Goal: Navigation & Orientation: Find specific page/section

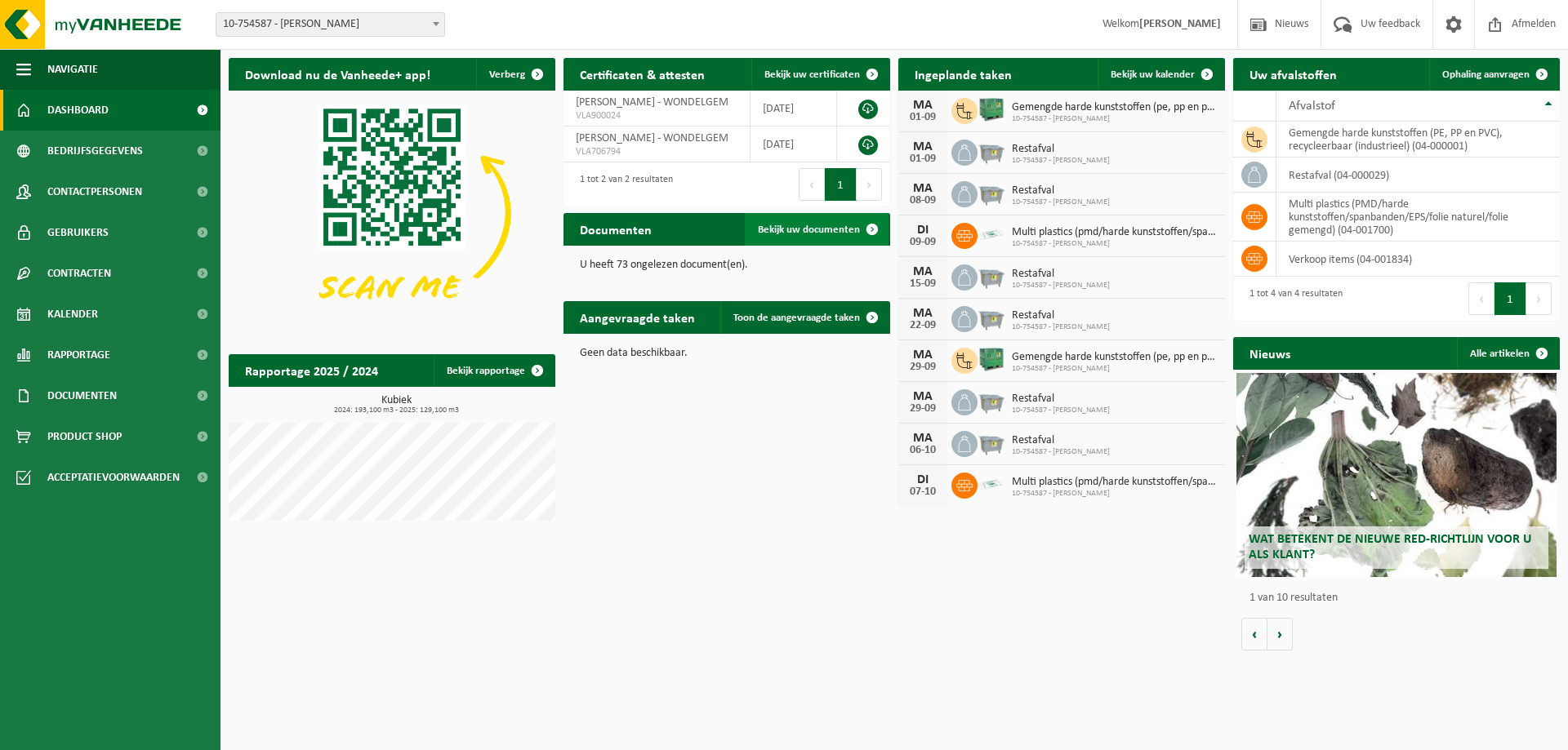
click at [825, 230] on span "Bekijk uw documenten" at bounding box center [808, 230] width 102 height 11
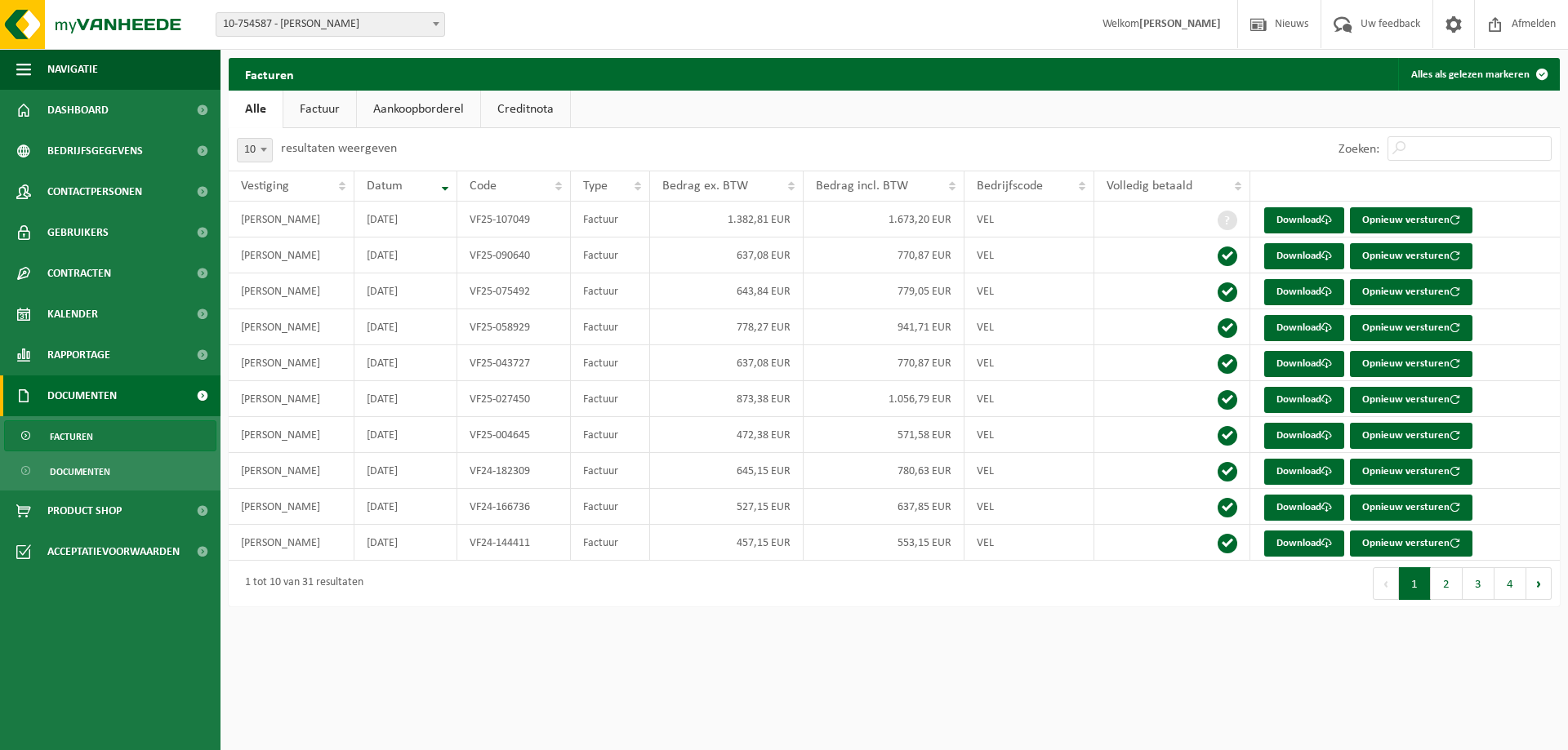
click at [304, 111] on link "Factuur" at bounding box center [319, 109] width 73 height 37
click at [421, 109] on link "Aankoopborderel" at bounding box center [420, 109] width 123 height 37
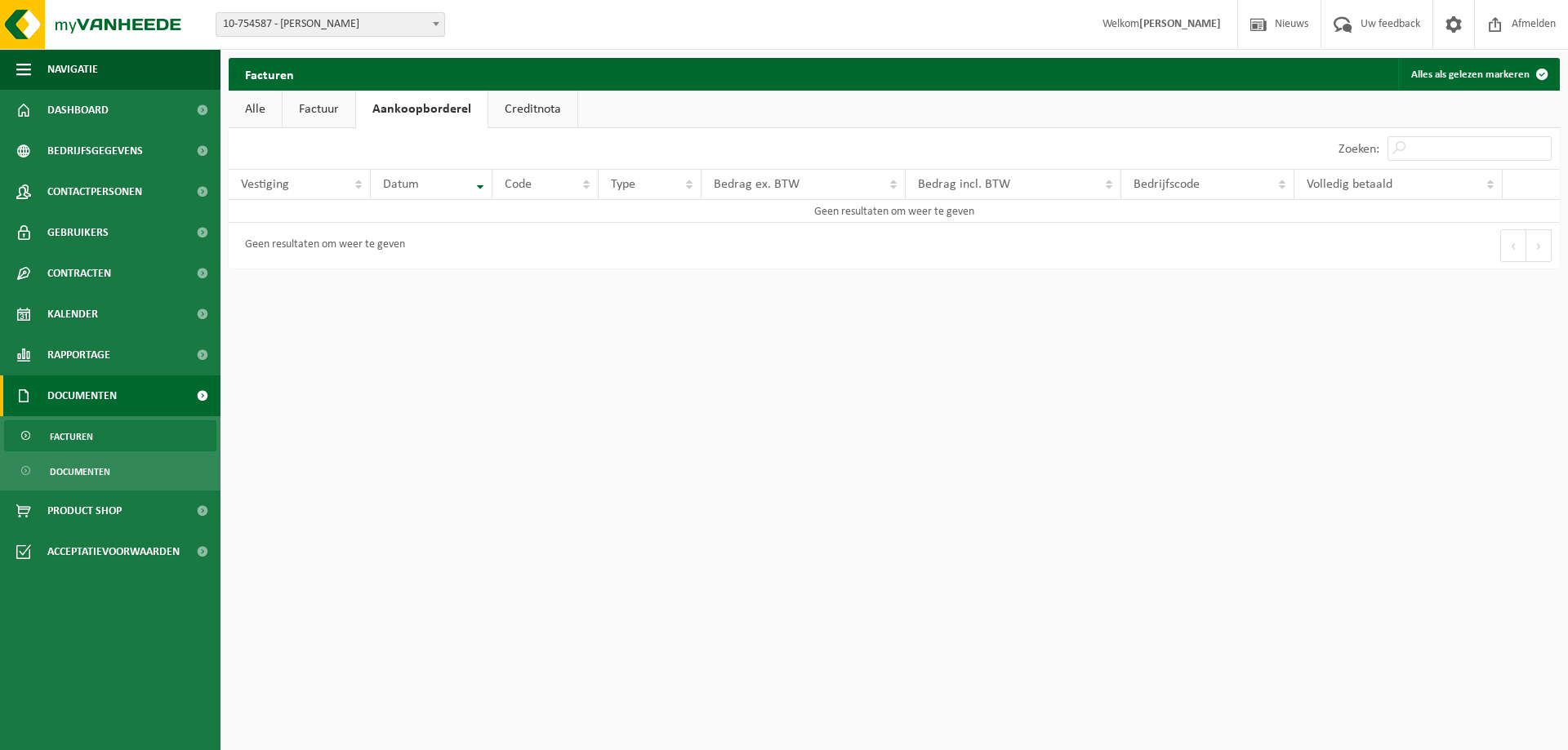
click at [523, 101] on link "Creditnota" at bounding box center [532, 109] width 89 height 37
click at [248, 113] on link "Alle" at bounding box center [255, 109] width 53 height 37
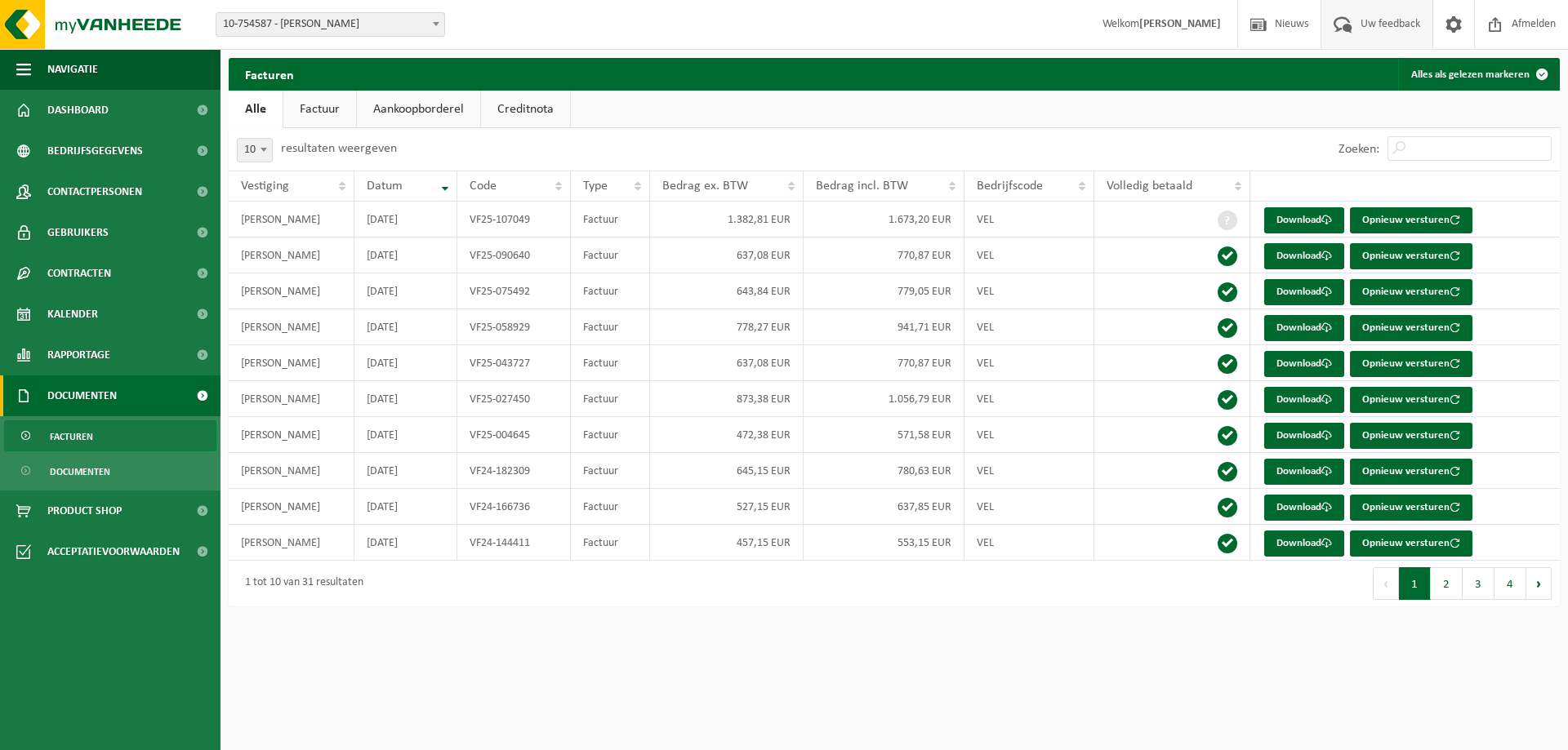
click at [1364, 29] on span "Uw feedback" at bounding box center [1391, 24] width 68 height 48
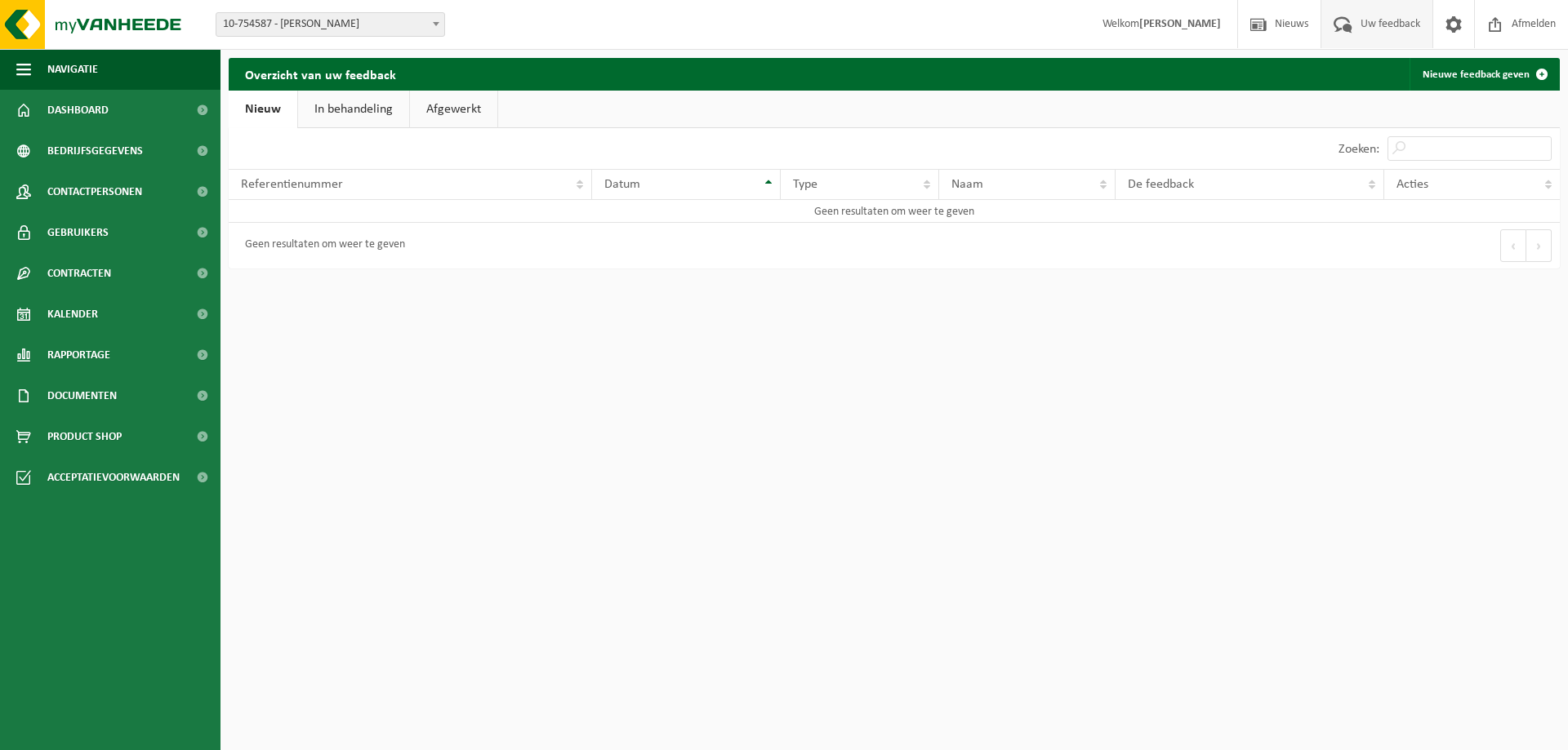
click at [1172, 19] on strong "[PERSON_NAME]" at bounding box center [1180, 24] width 82 height 13
click at [67, 315] on span "Kalender" at bounding box center [73, 314] width 51 height 41
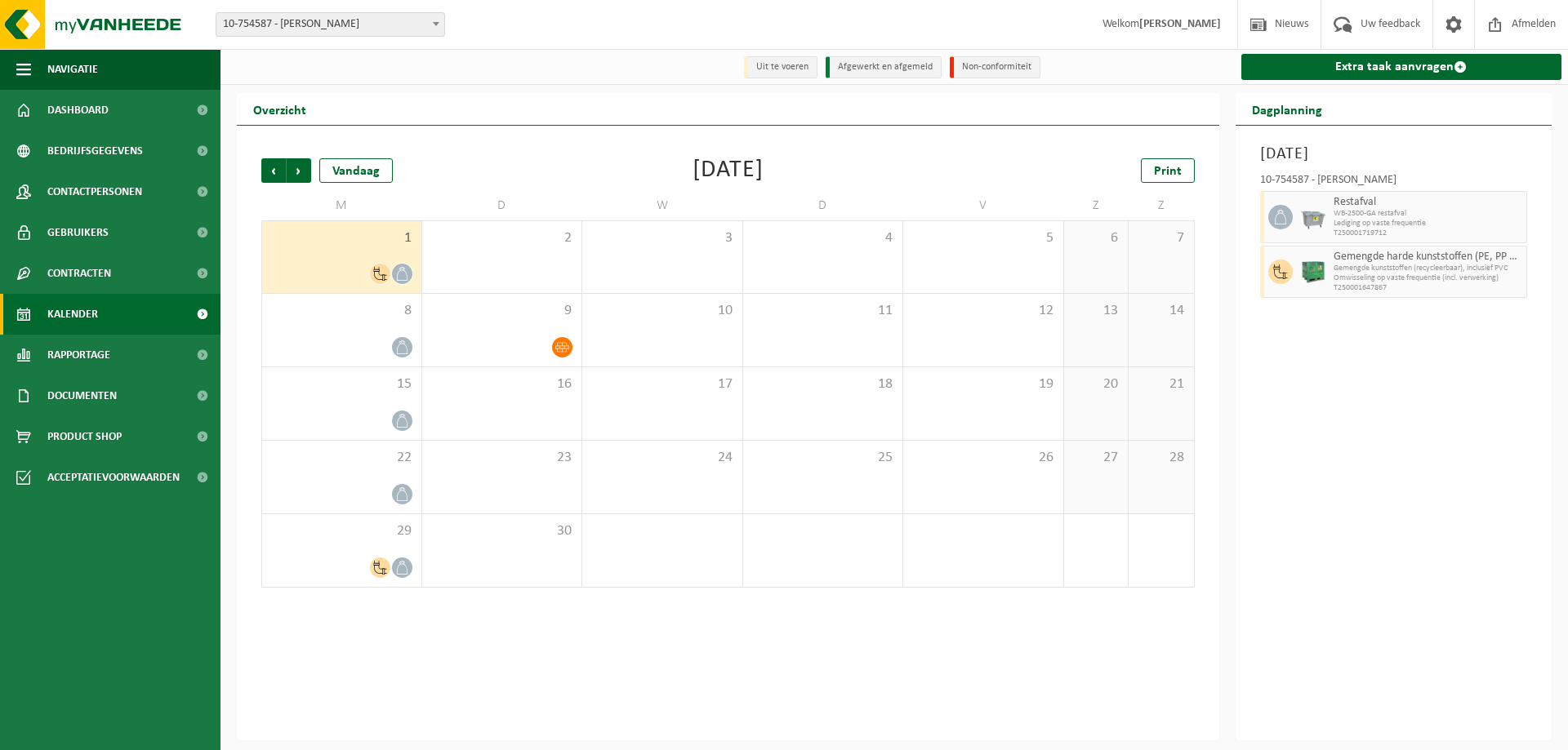
click at [307, 260] on div "1" at bounding box center [341, 257] width 160 height 72
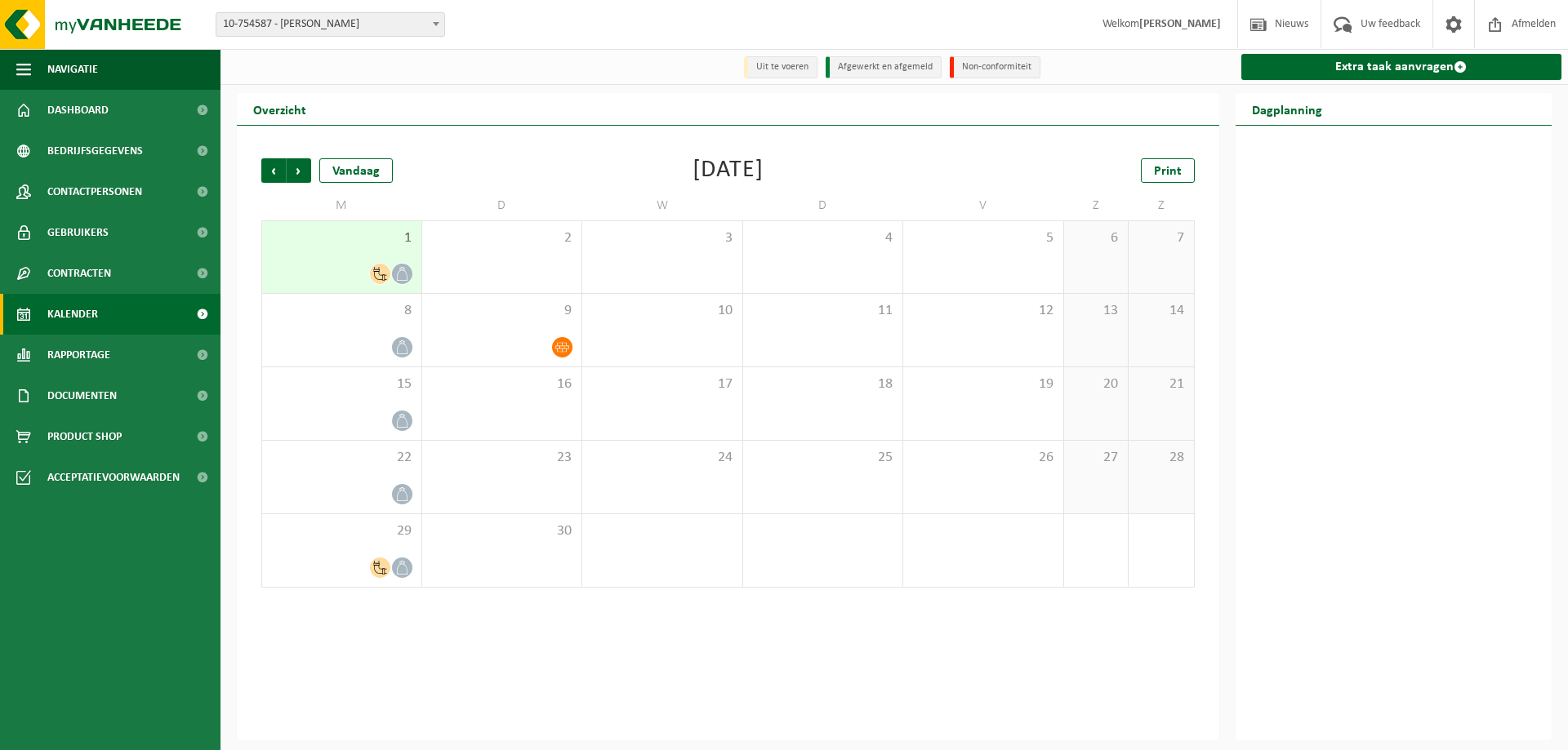
click at [78, 317] on span "Kalender" at bounding box center [73, 314] width 51 height 41
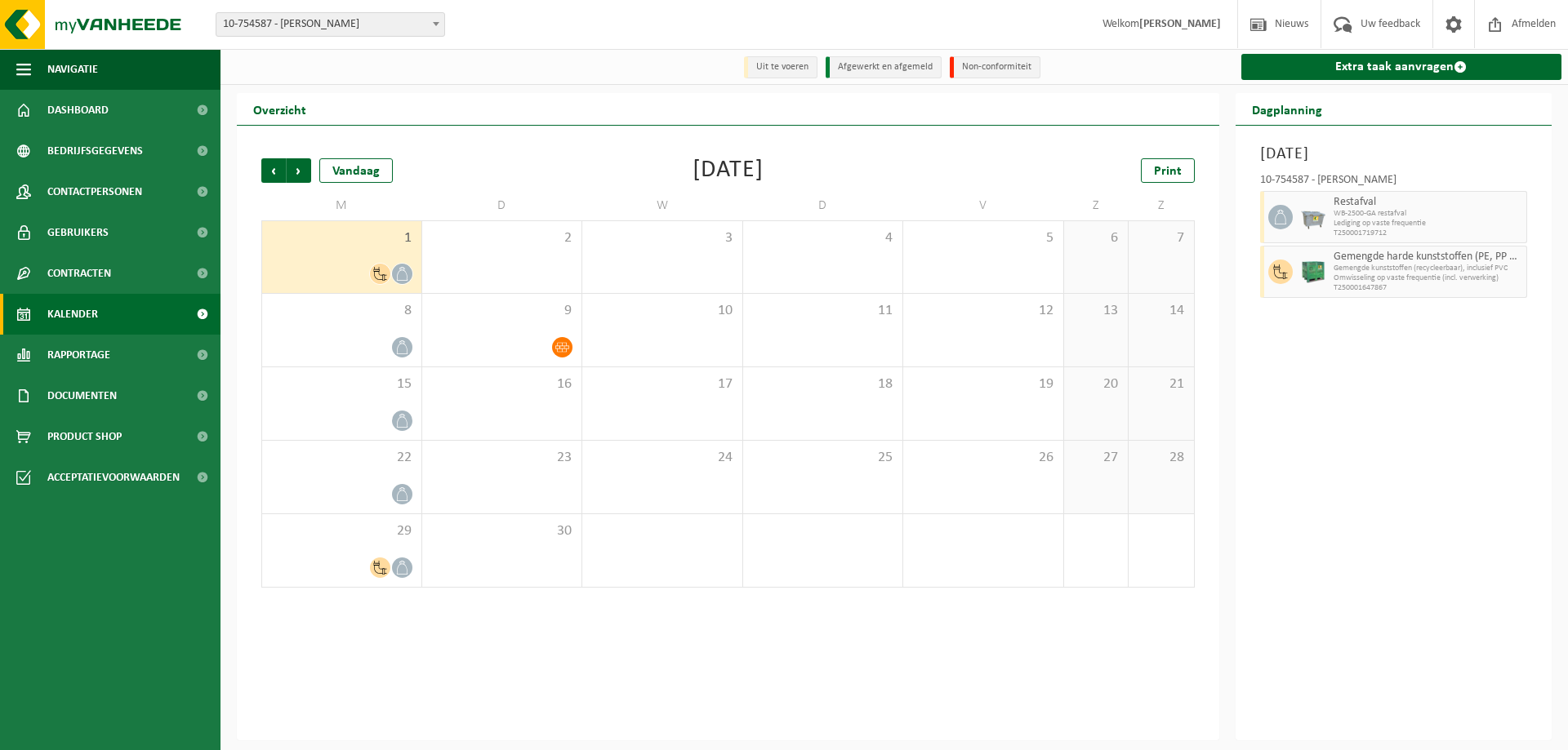
click at [789, 71] on li "Uit te voeren" at bounding box center [781, 68] width 74 height 22
click at [880, 70] on li "Afgewerkt en afgemeld" at bounding box center [883, 68] width 116 height 22
click at [1292, 106] on h2 "Dagplanning" at bounding box center [1288, 109] width 103 height 32
click at [353, 177] on div "Vandaag" at bounding box center [356, 171] width 74 height 24
click at [297, 173] on span "Volgende" at bounding box center [298, 171] width 24 height 24
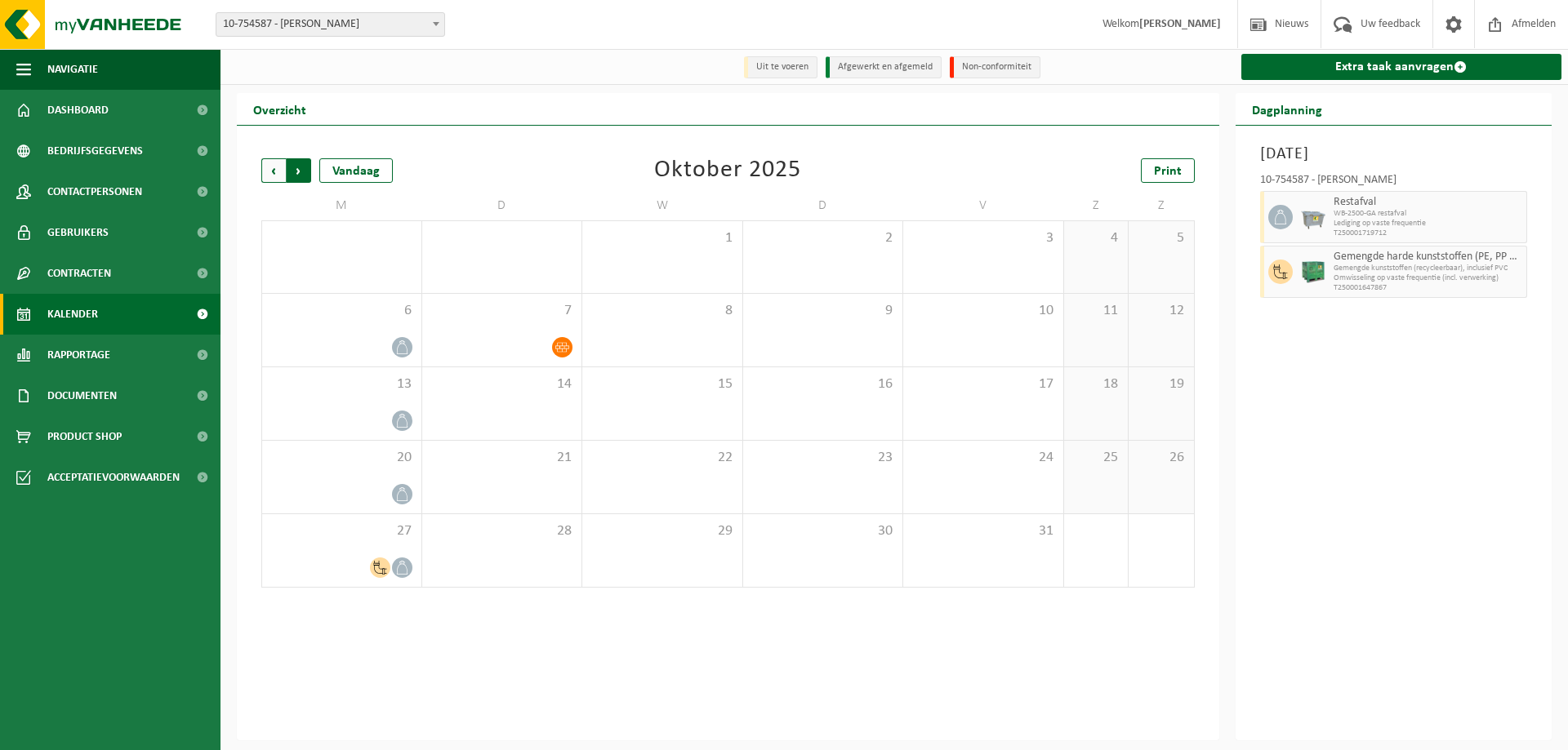
click at [271, 171] on span "Vorige" at bounding box center [273, 171] width 24 height 24
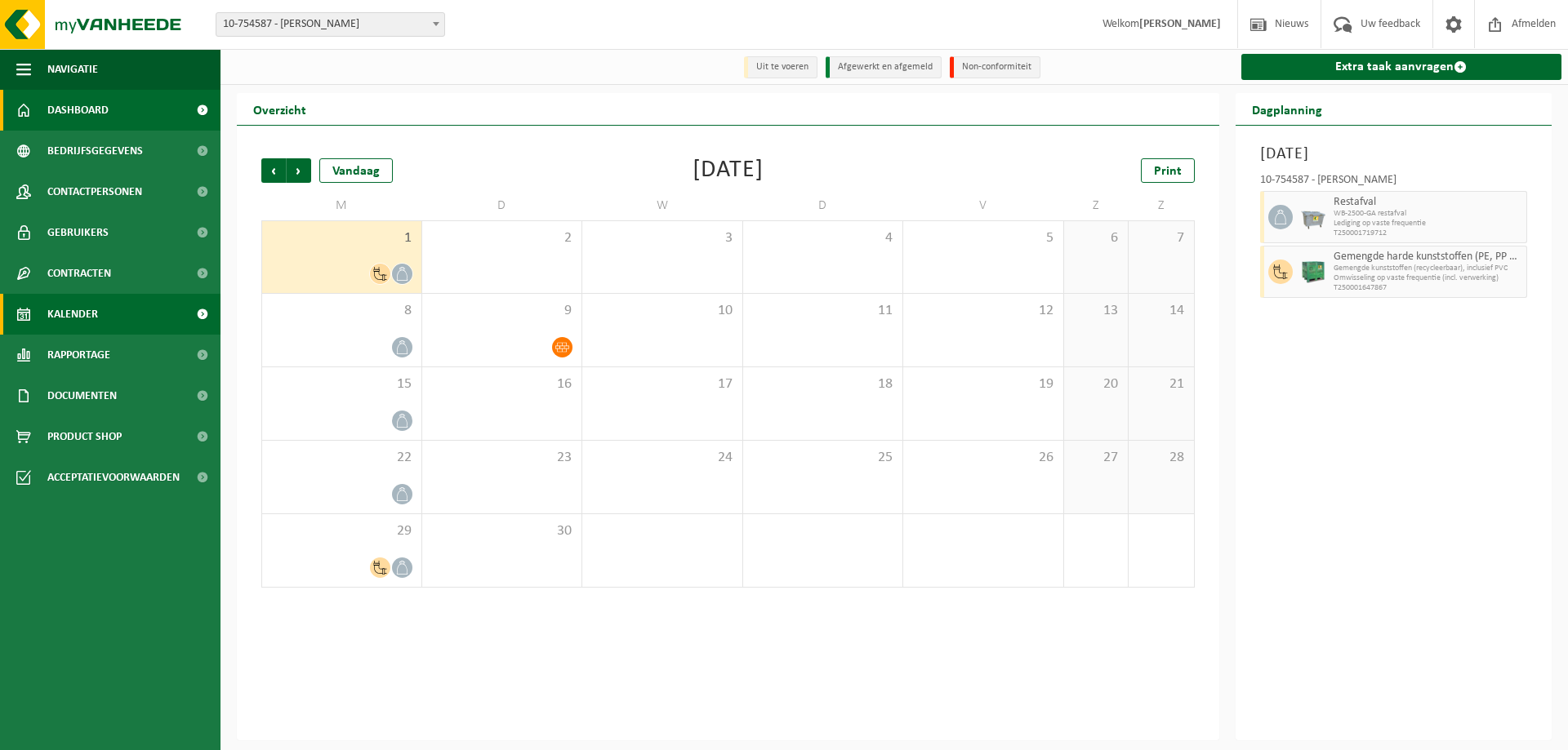
click at [79, 112] on span "Dashboard" at bounding box center [78, 110] width 62 height 41
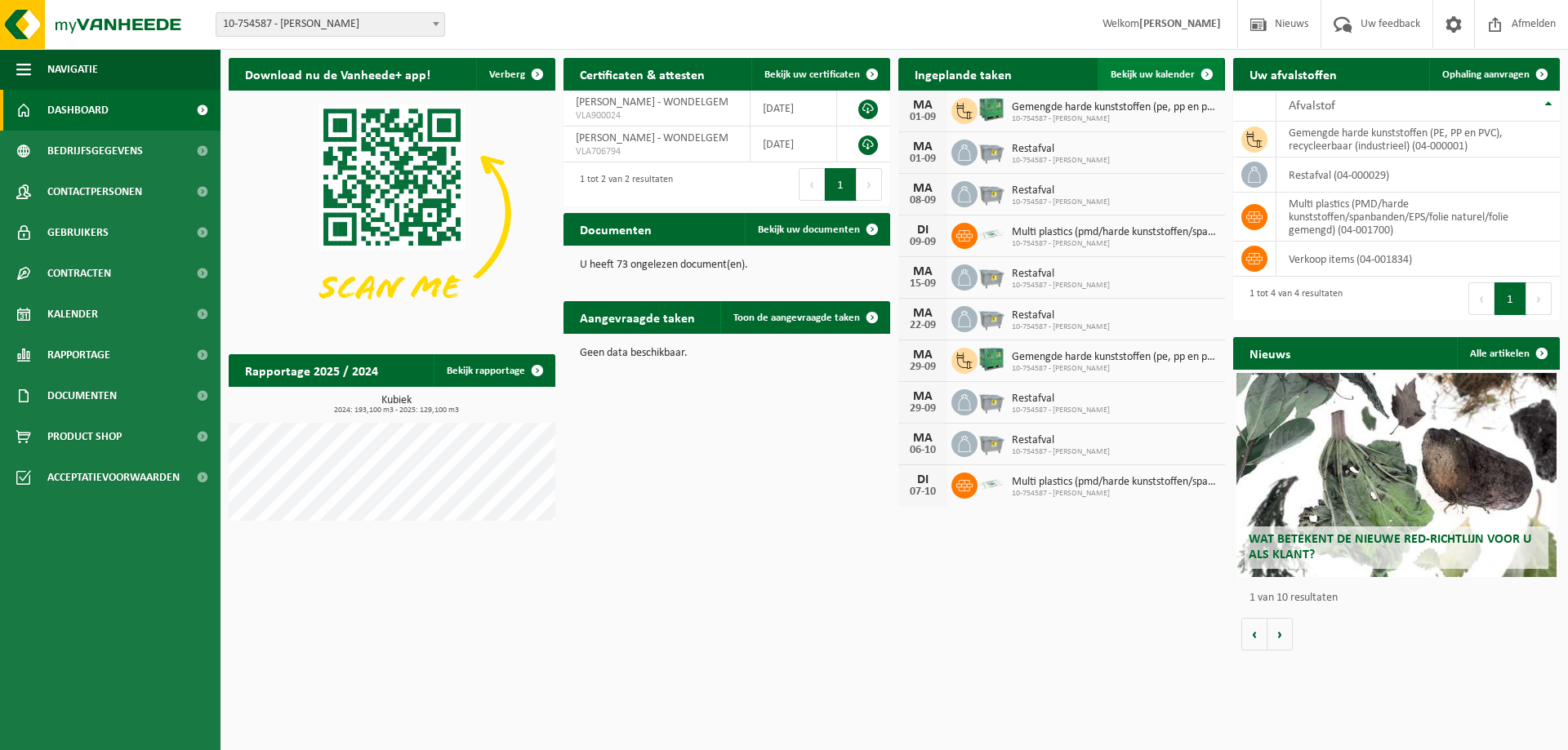
click at [1202, 71] on span at bounding box center [1206, 74] width 33 height 33
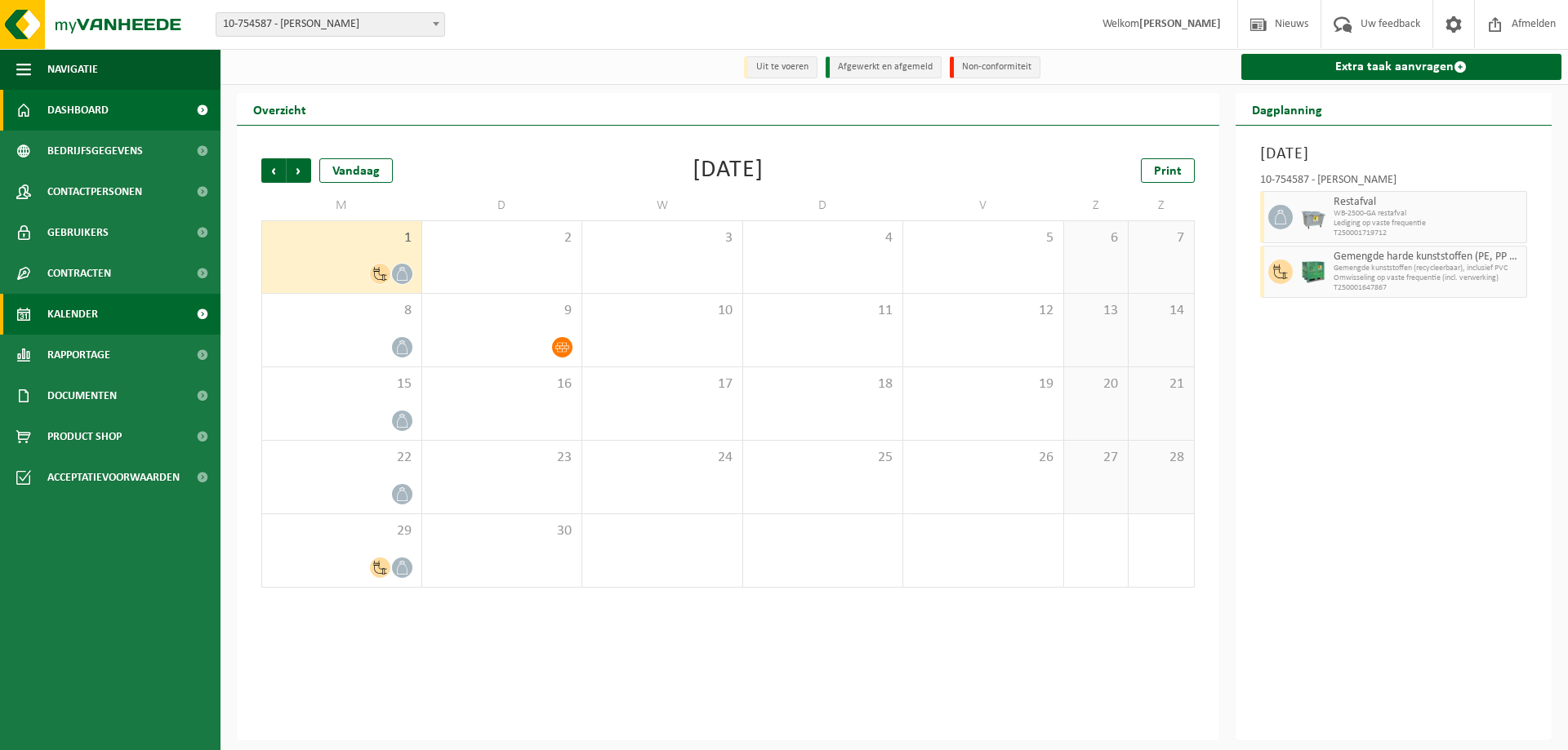
click at [65, 107] on span "Dashboard" at bounding box center [78, 110] width 62 height 41
